Goal: Find specific page/section: Find specific page/section

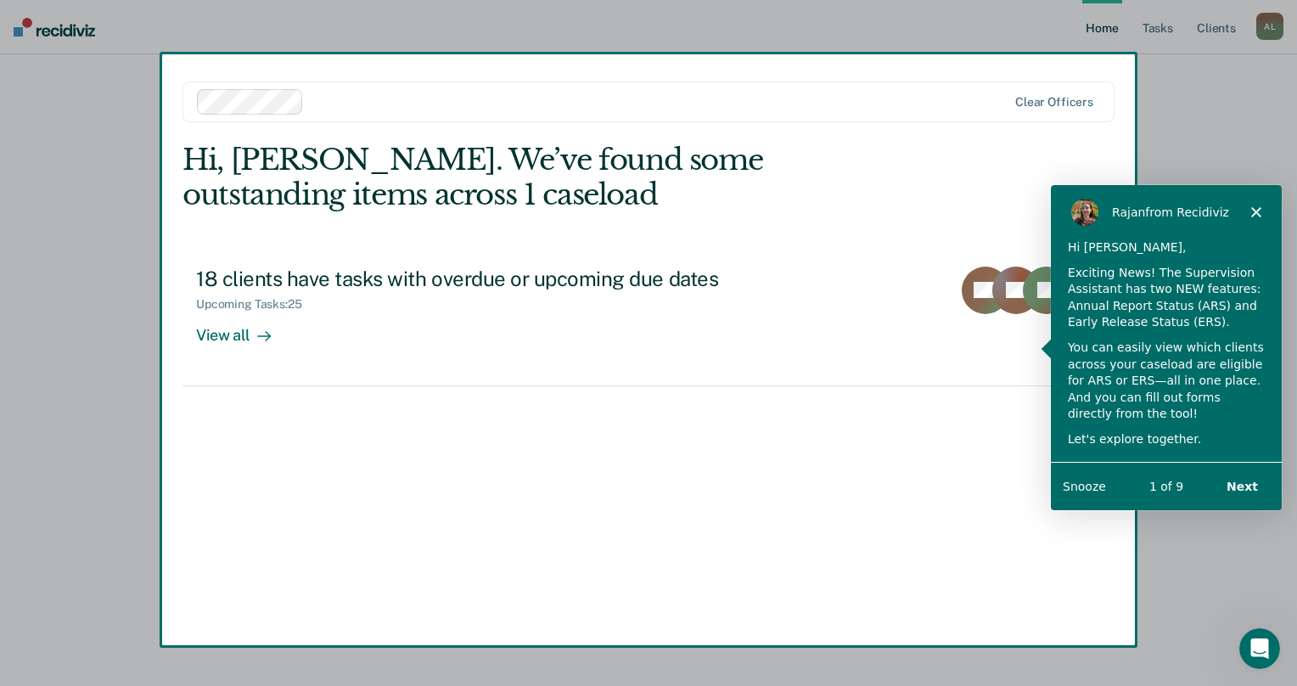
click at [250, 340] on div "Product tour overlay" at bounding box center [648, 343] width 1297 height 686
click at [1249, 492] on button "Next" at bounding box center [1241, 486] width 65 height 35
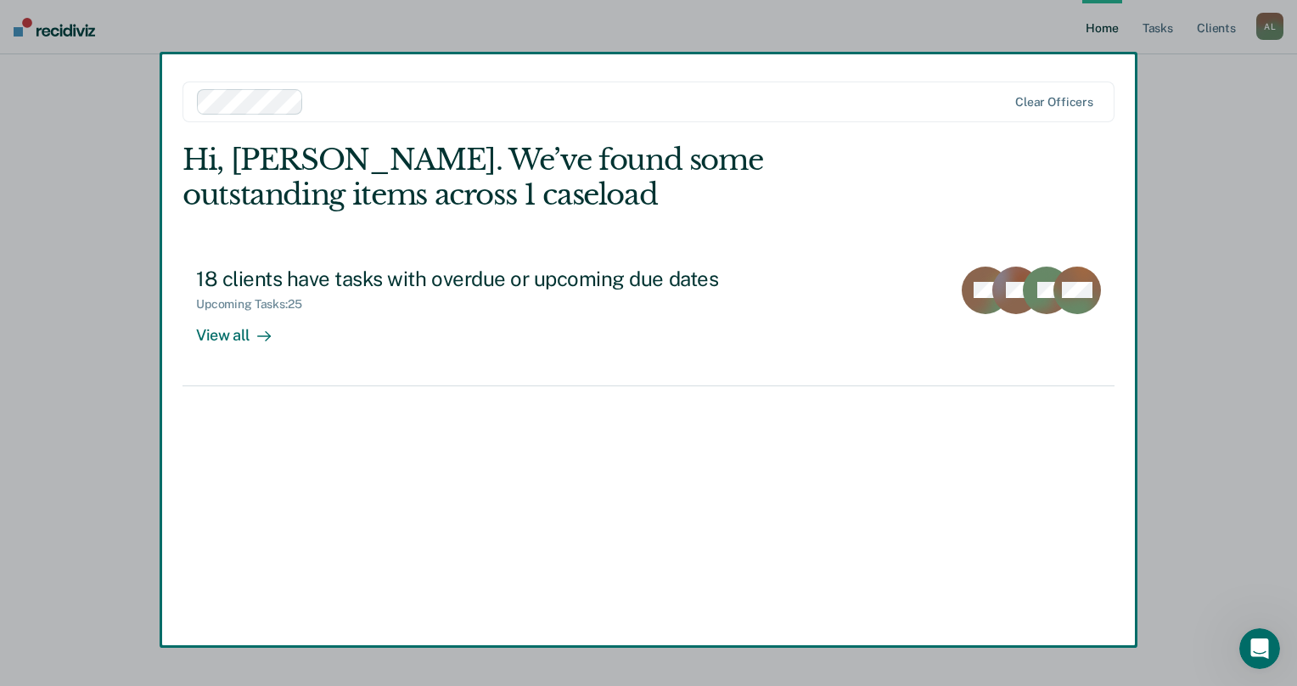
click at [1249, 492] on button "Next" at bounding box center [1241, 486] width 65 height 35
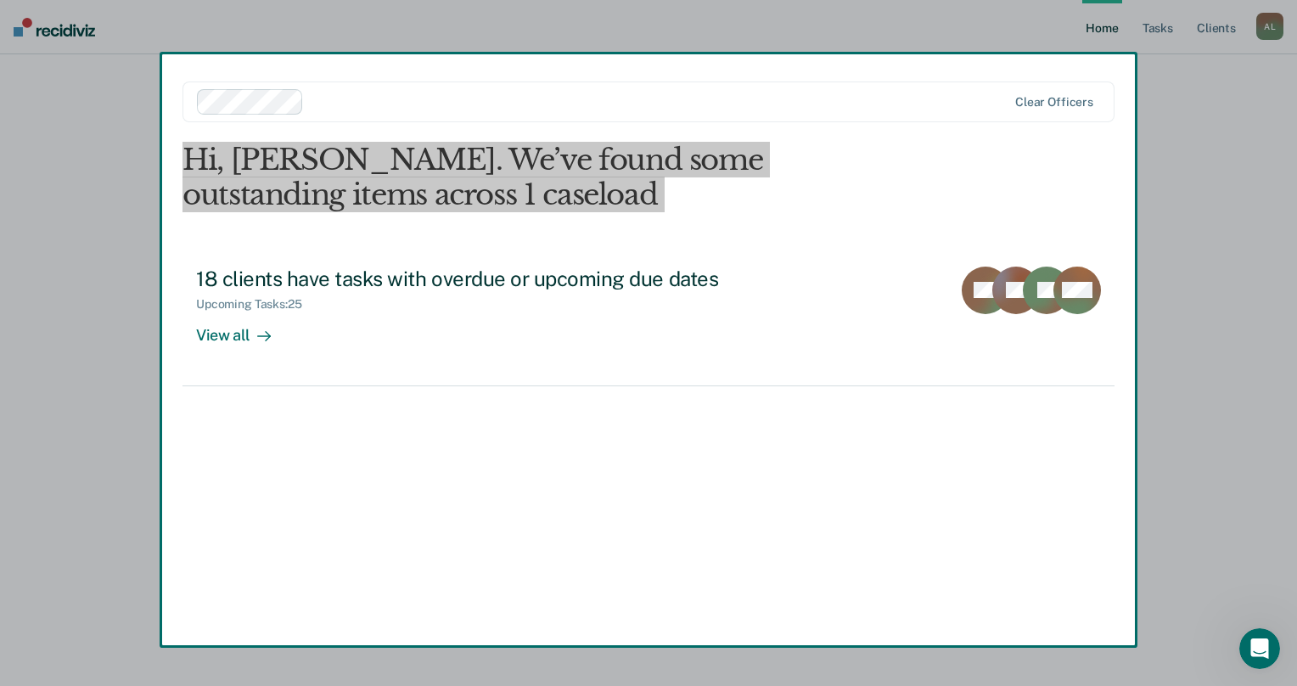
click at [1250, 492] on body "Looks like you’re using Internet Explorer 11. For faster loading and a better e…" at bounding box center [648, 343] width 1297 height 686
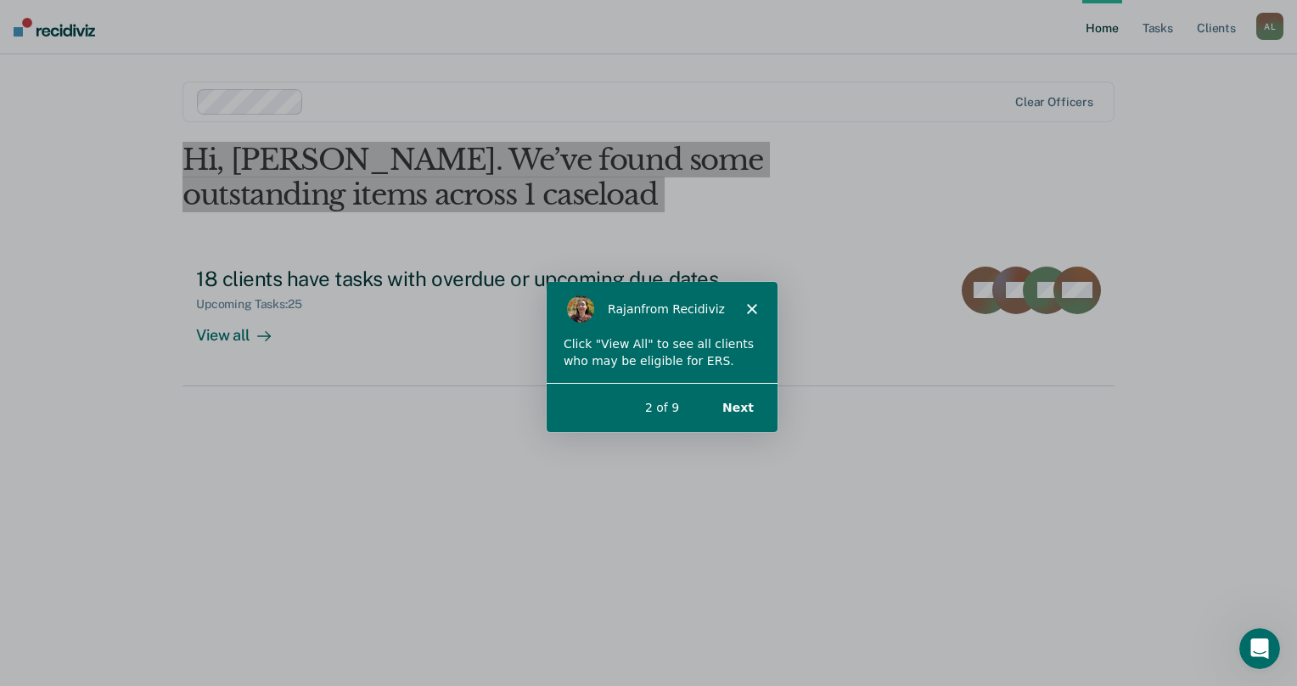
click at [746, 310] on icon "Close" at bounding box center [751, 307] width 10 height 10
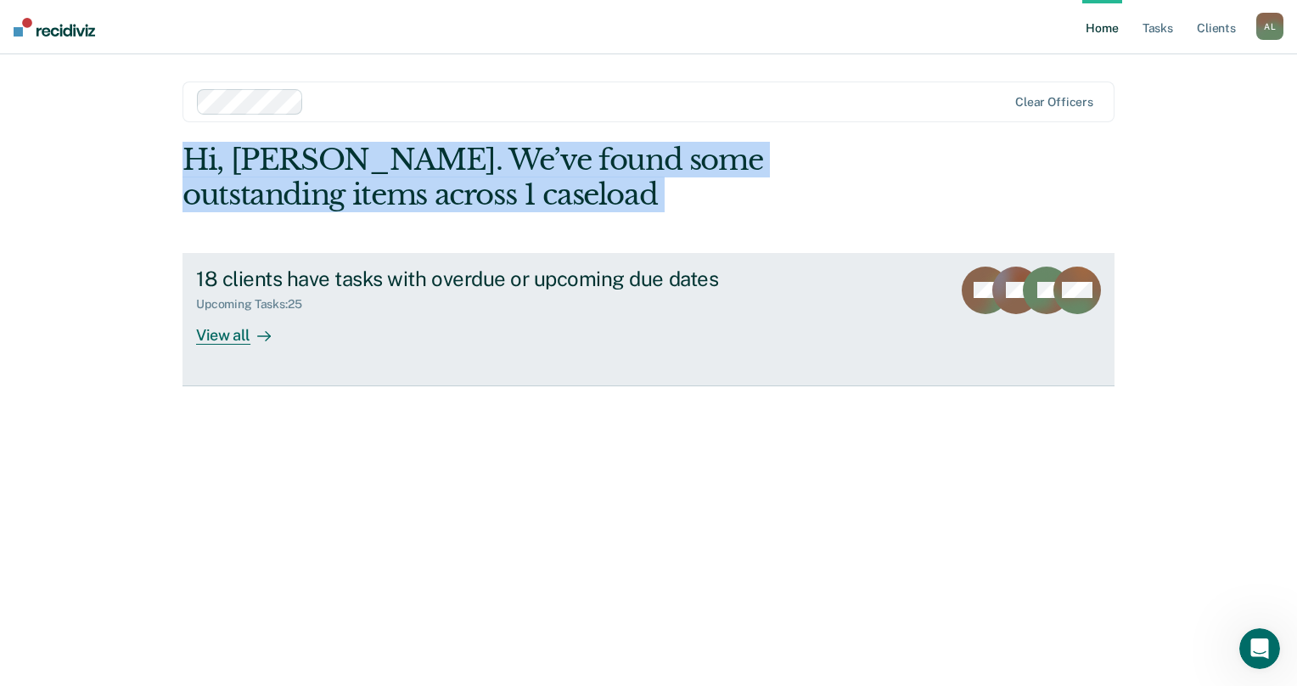
click at [234, 340] on div "View all" at bounding box center [243, 328] width 95 height 33
